Goal: Task Accomplishment & Management: Use online tool/utility

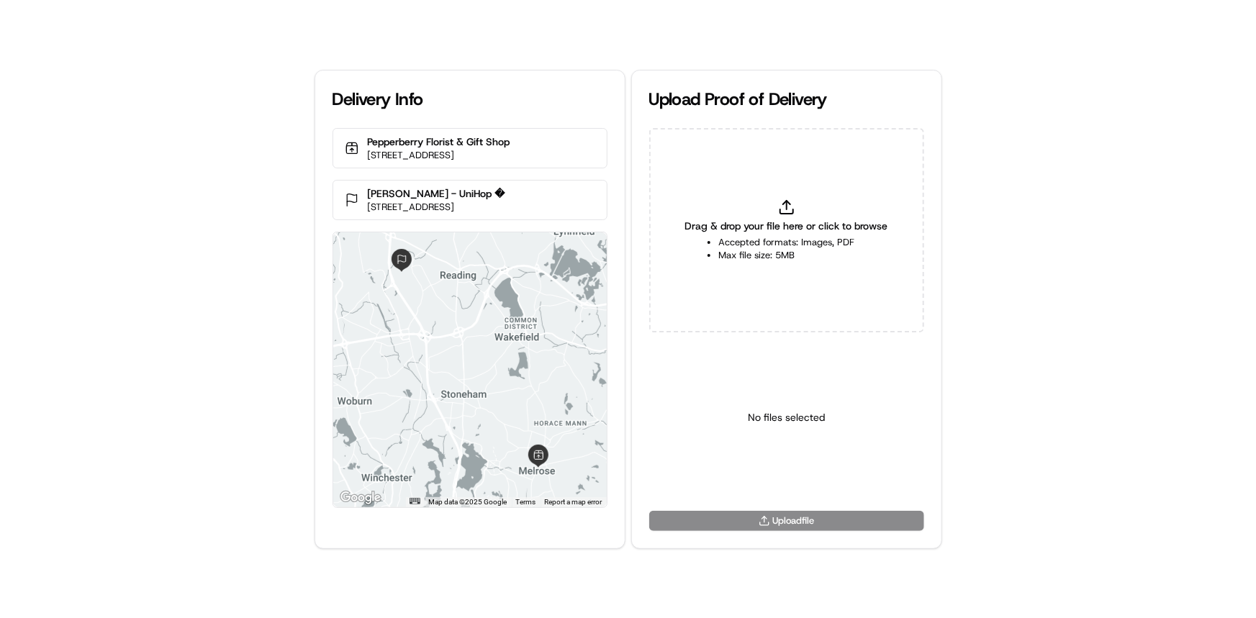
click at [770, 273] on div "Drag & drop your file here or click to browse Accepted formats: Images, PDF Max…" at bounding box center [786, 230] width 275 height 204
type input "C:\fakepath\HandedToCustomer (1).png"
click at [806, 462] on html "Delivery Info Pepperberry Florist & Gift Shop [STREET_ADDRESS] [PERSON_NAME] - …" at bounding box center [628, 309] width 1256 height 618
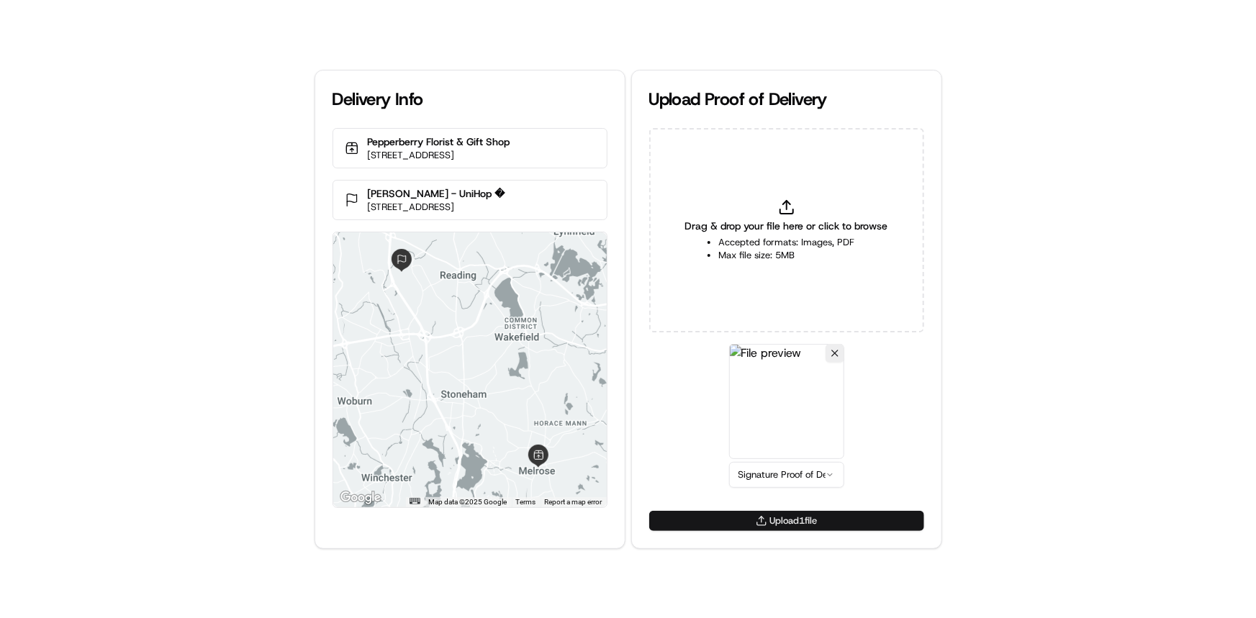
click at [794, 525] on button "Upload 1 file" at bounding box center [786, 521] width 275 height 20
